Goal: Information Seeking & Learning: Learn about a topic

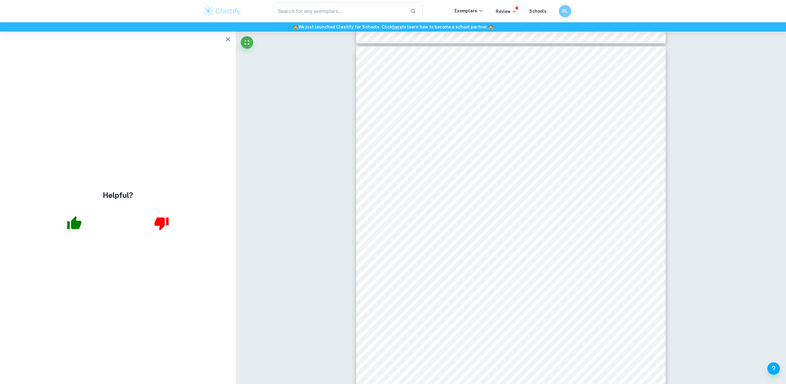
scroll to position [19, 0]
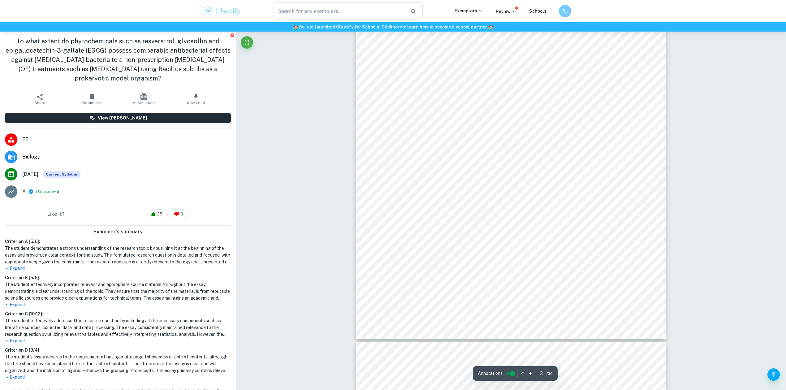
scroll to position [1395, 0]
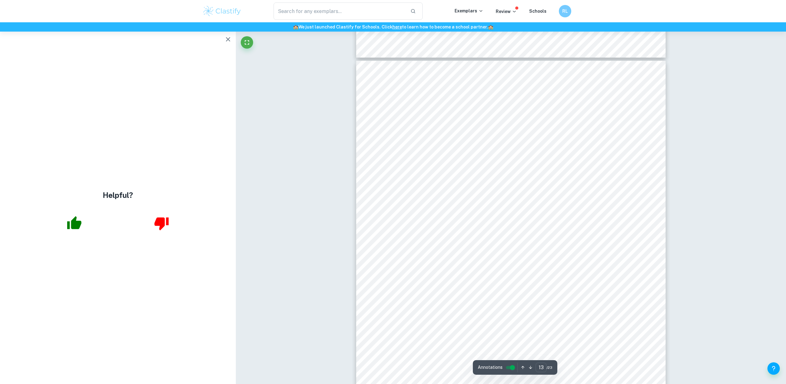
scroll to position [4696, 0]
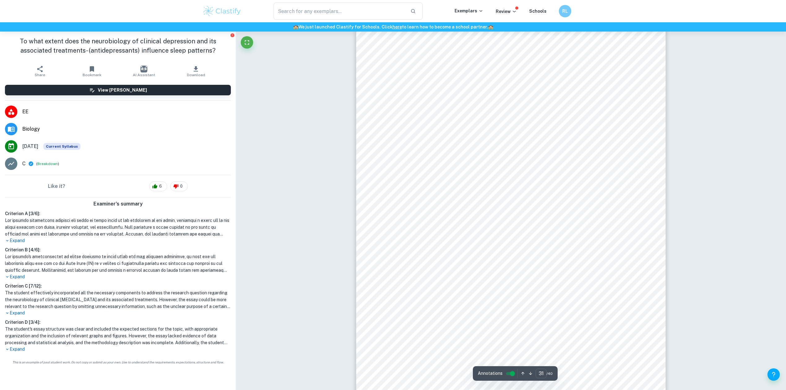
scroll to position [26, 0]
